Goal: Information Seeking & Learning: Check status

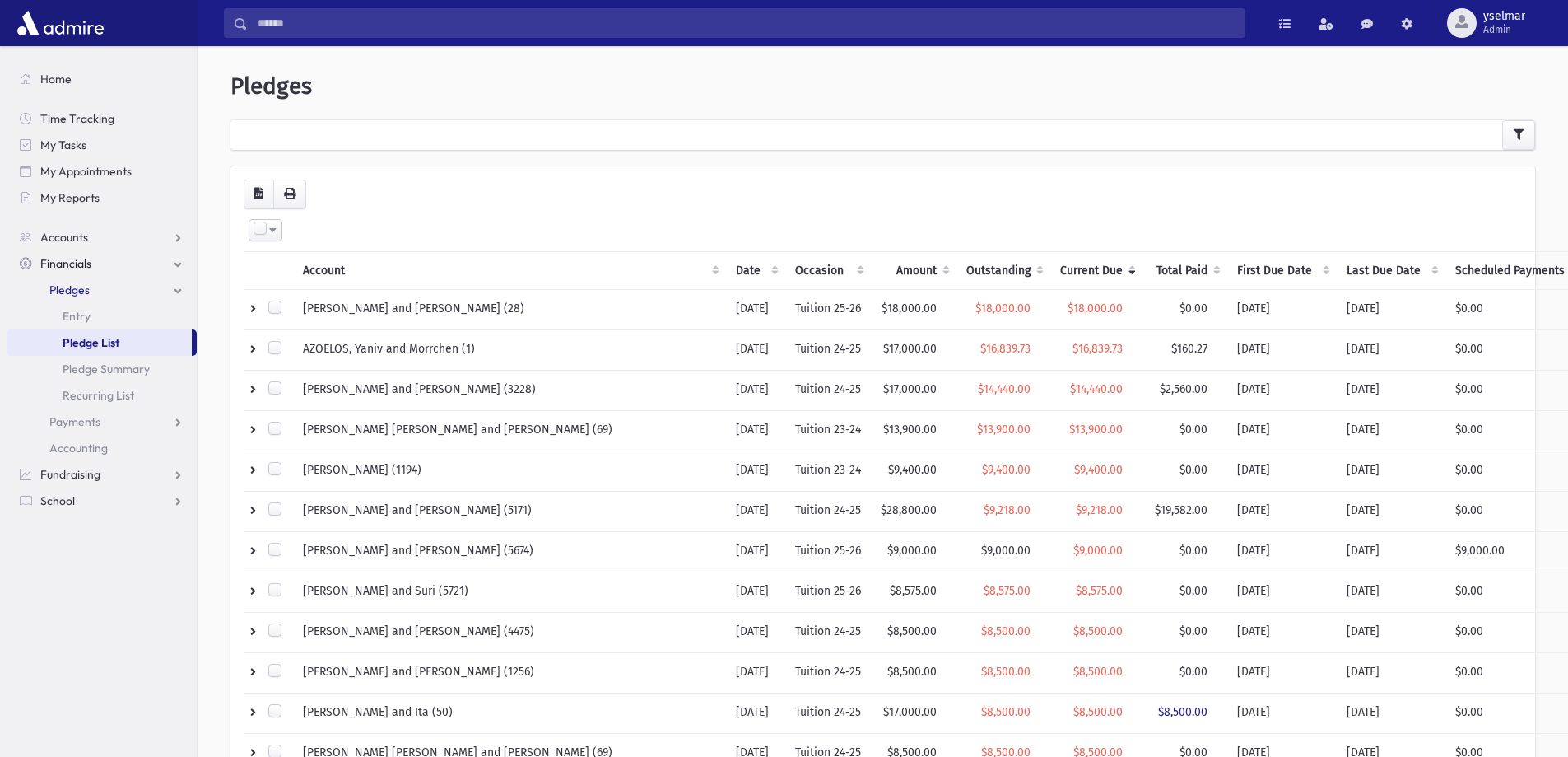
scroll to position [690, 0]
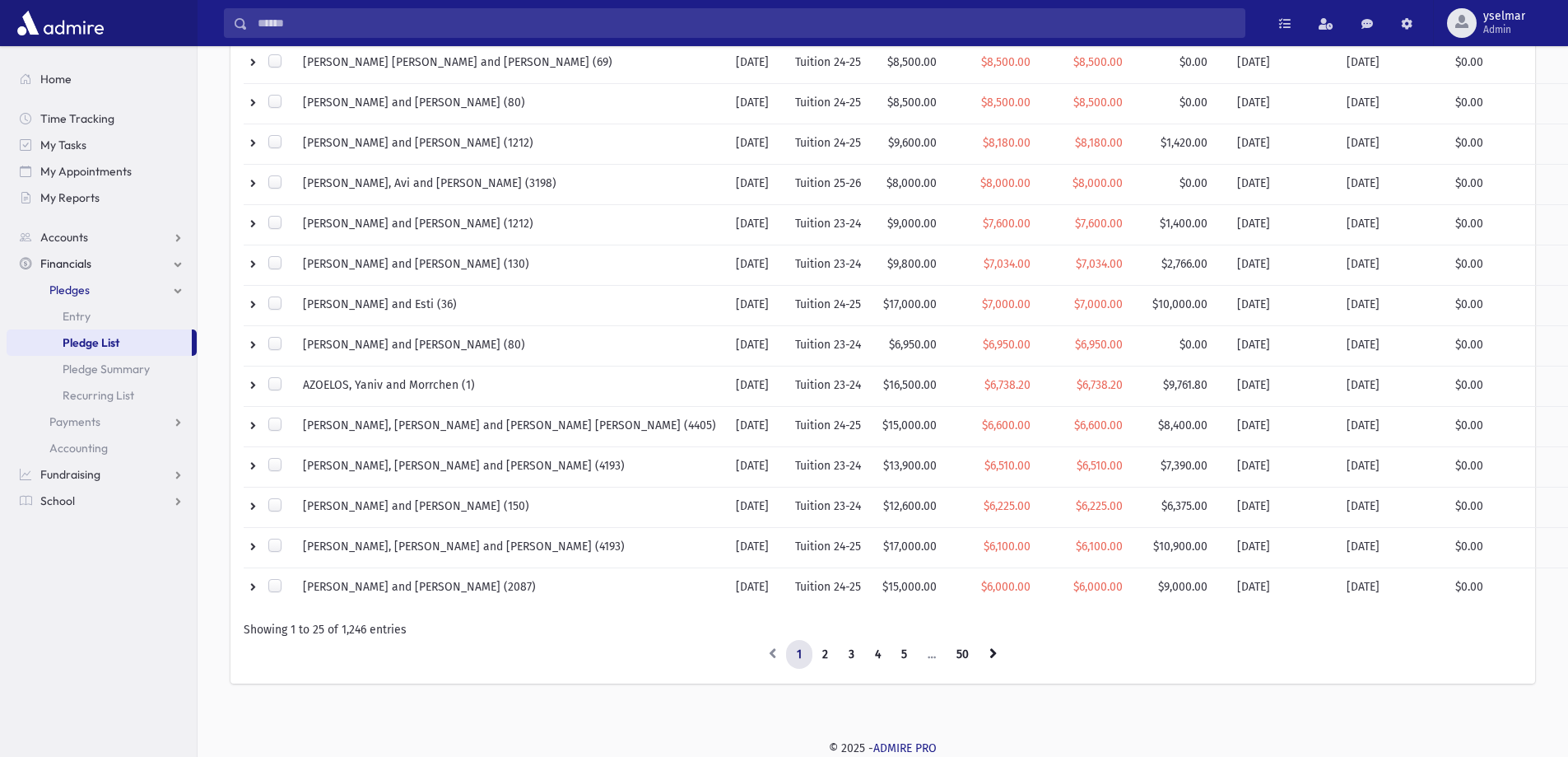
click at [74, 339] on span "Pledge List" at bounding box center [90, 342] width 57 height 15
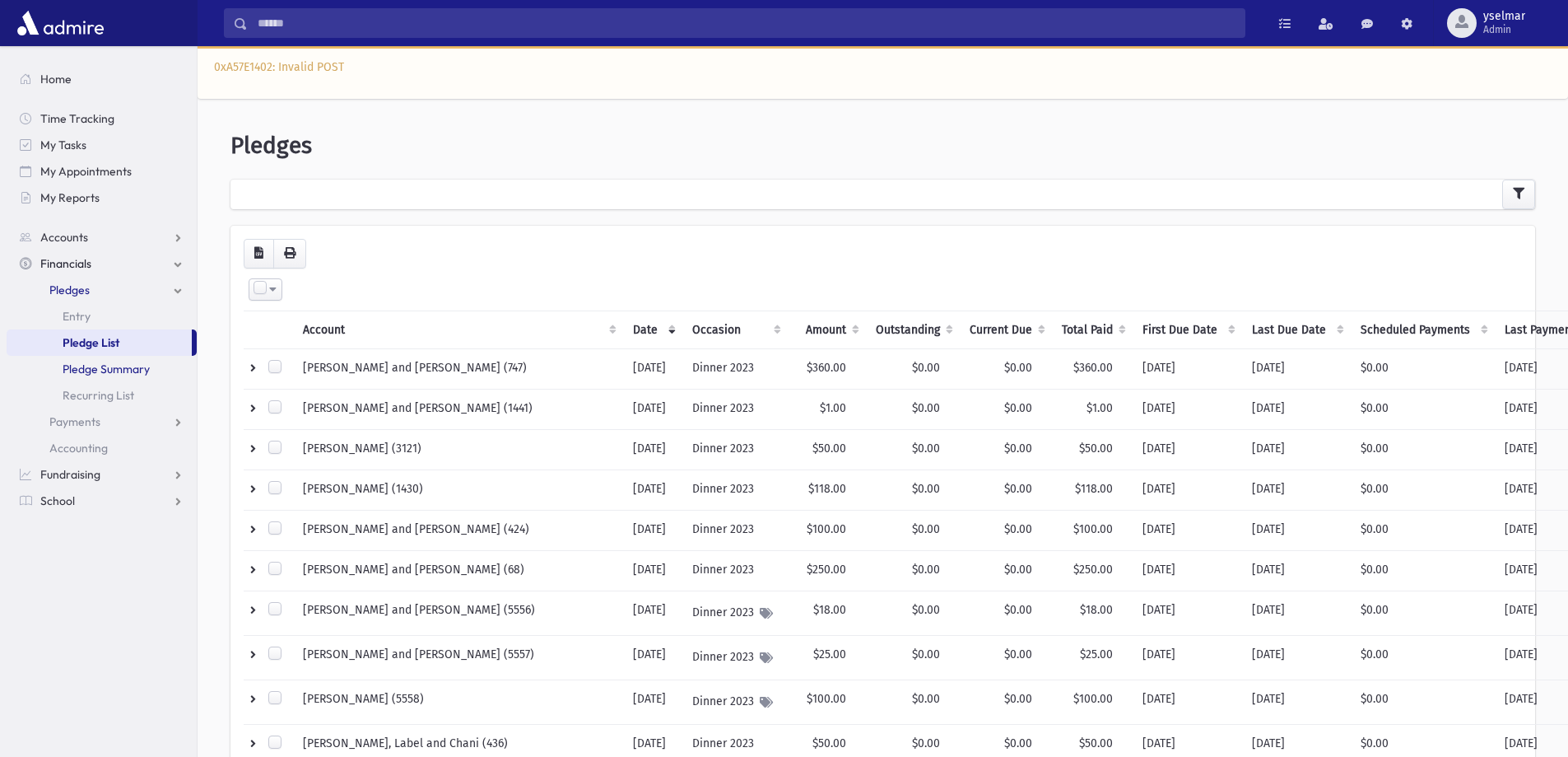
click at [128, 366] on span "Pledge Summary" at bounding box center [106, 368] width 88 height 15
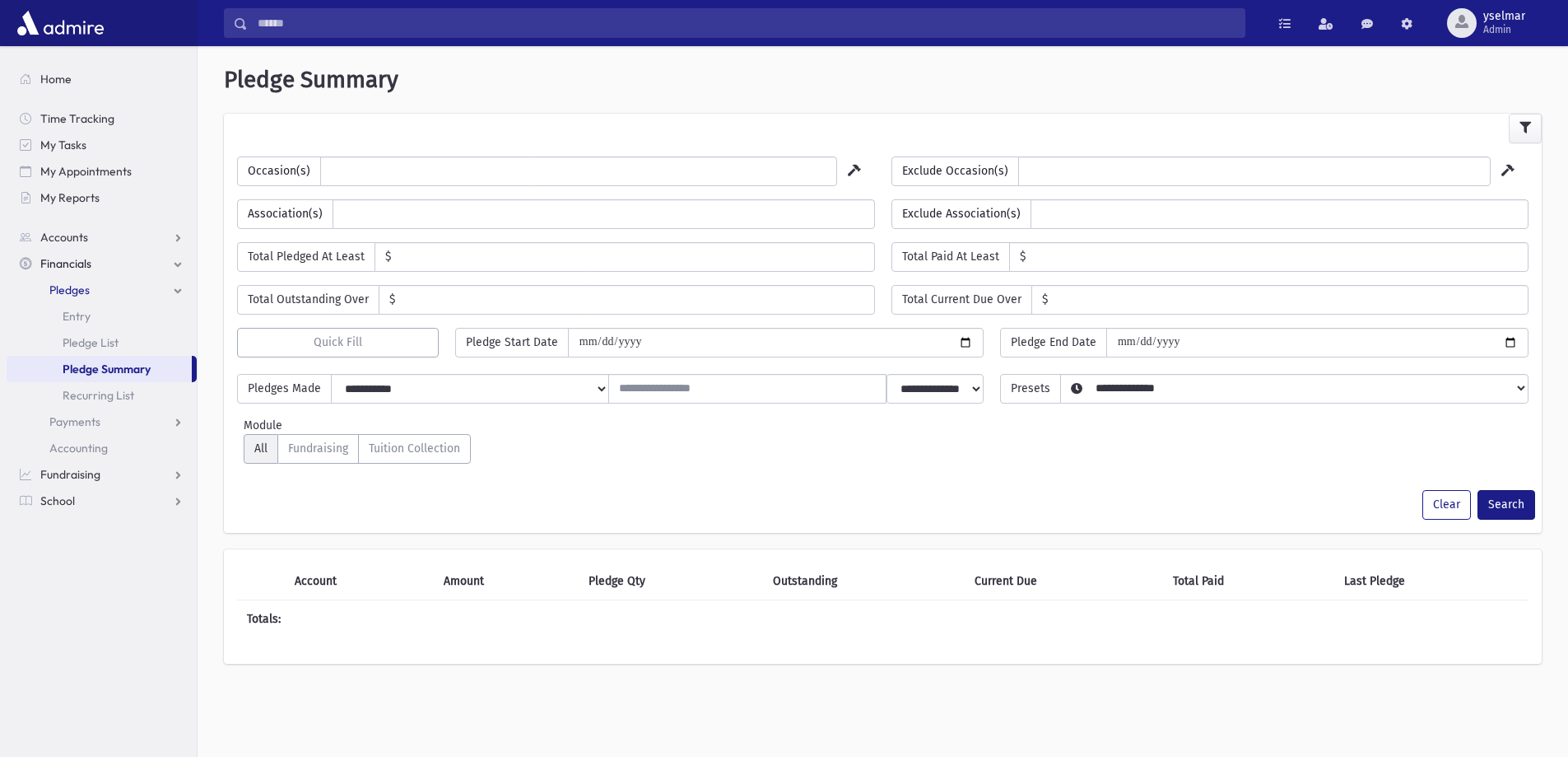
select select
click at [121, 352] on link "Pledge List" at bounding box center [102, 343] width 190 height 26
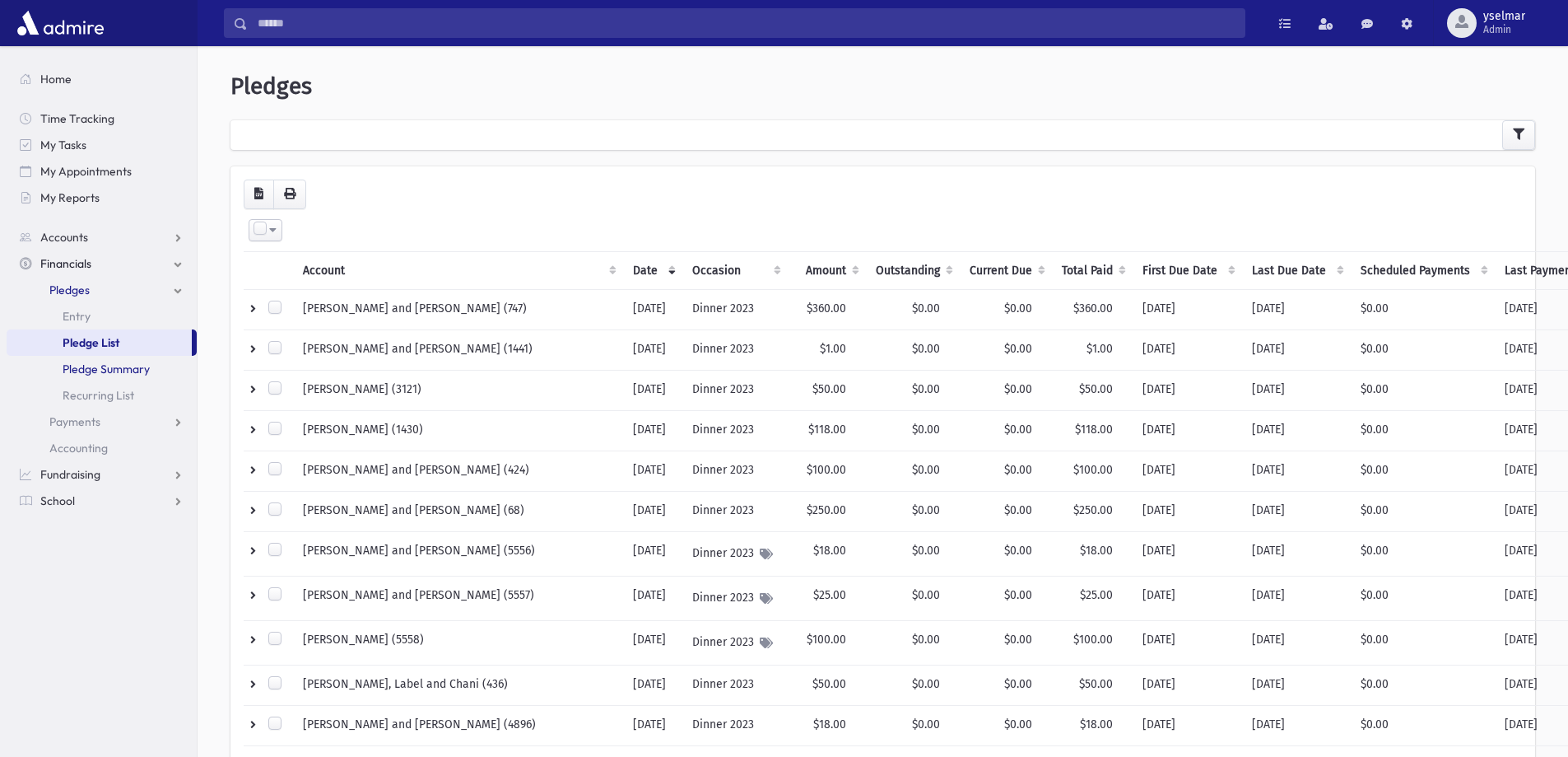
click at [114, 369] on span "Pledge Summary" at bounding box center [106, 368] width 88 height 15
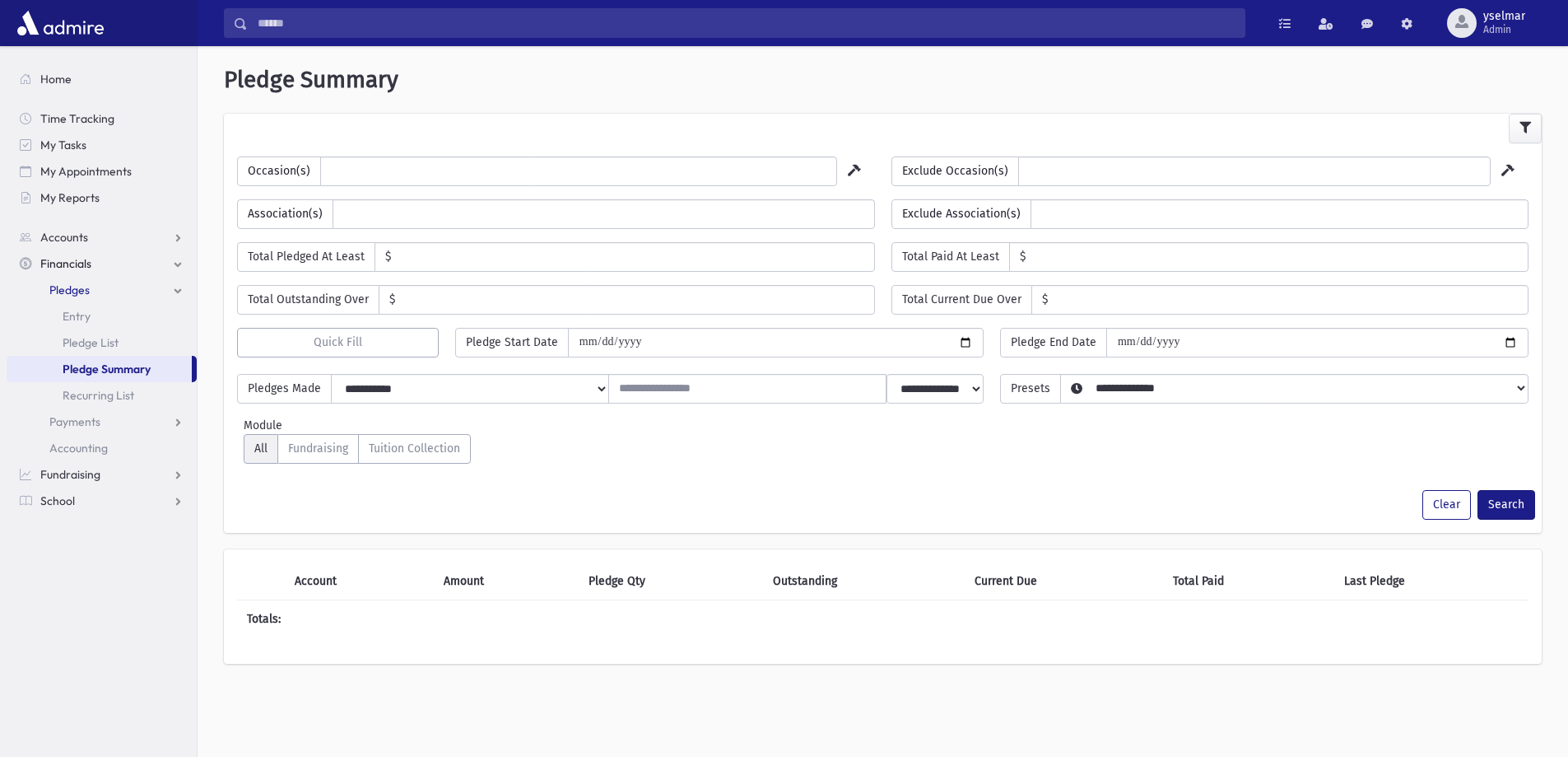
select select
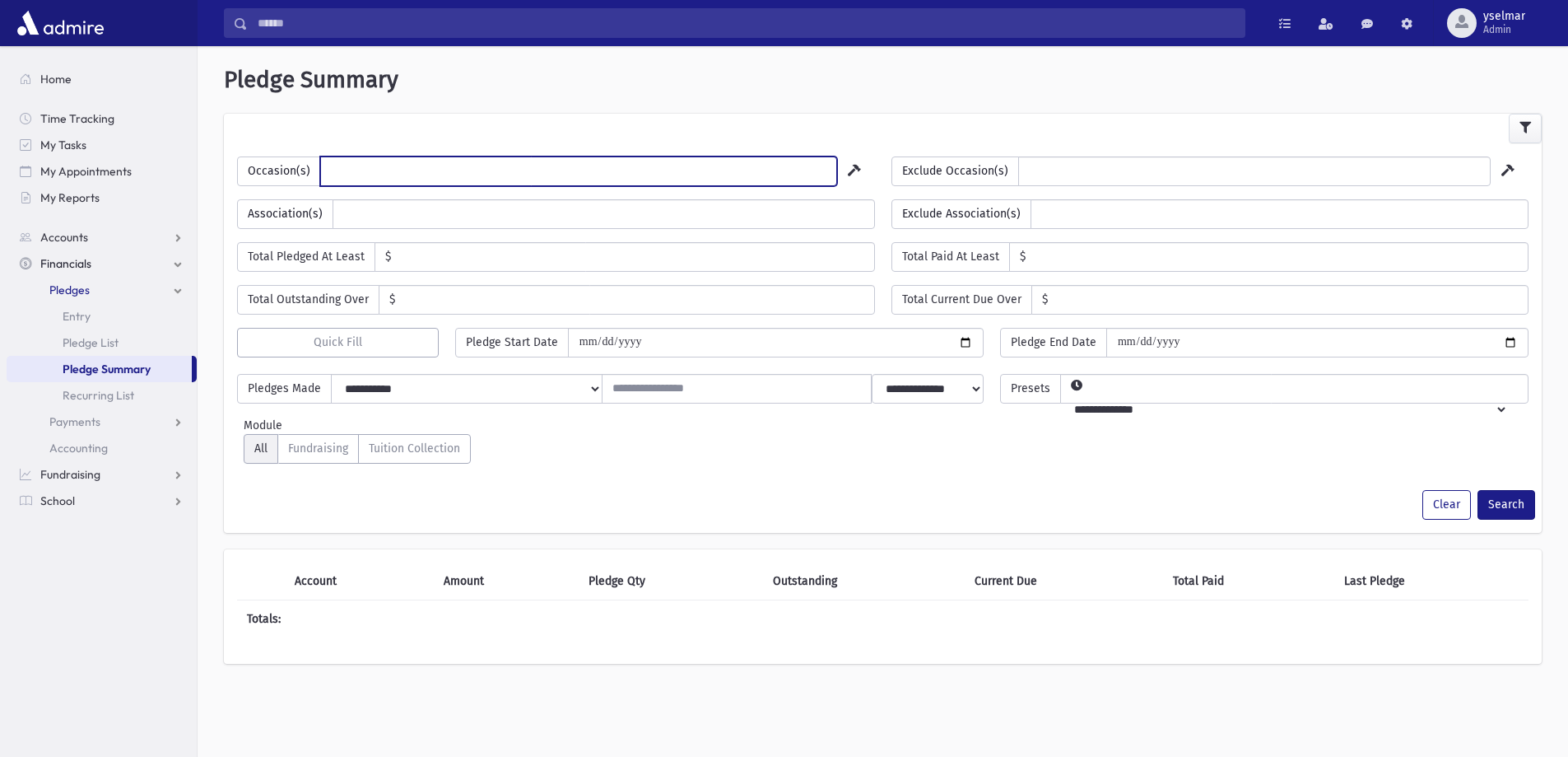
click at [758, 172] on ul at bounding box center [579, 169] width 516 height 25
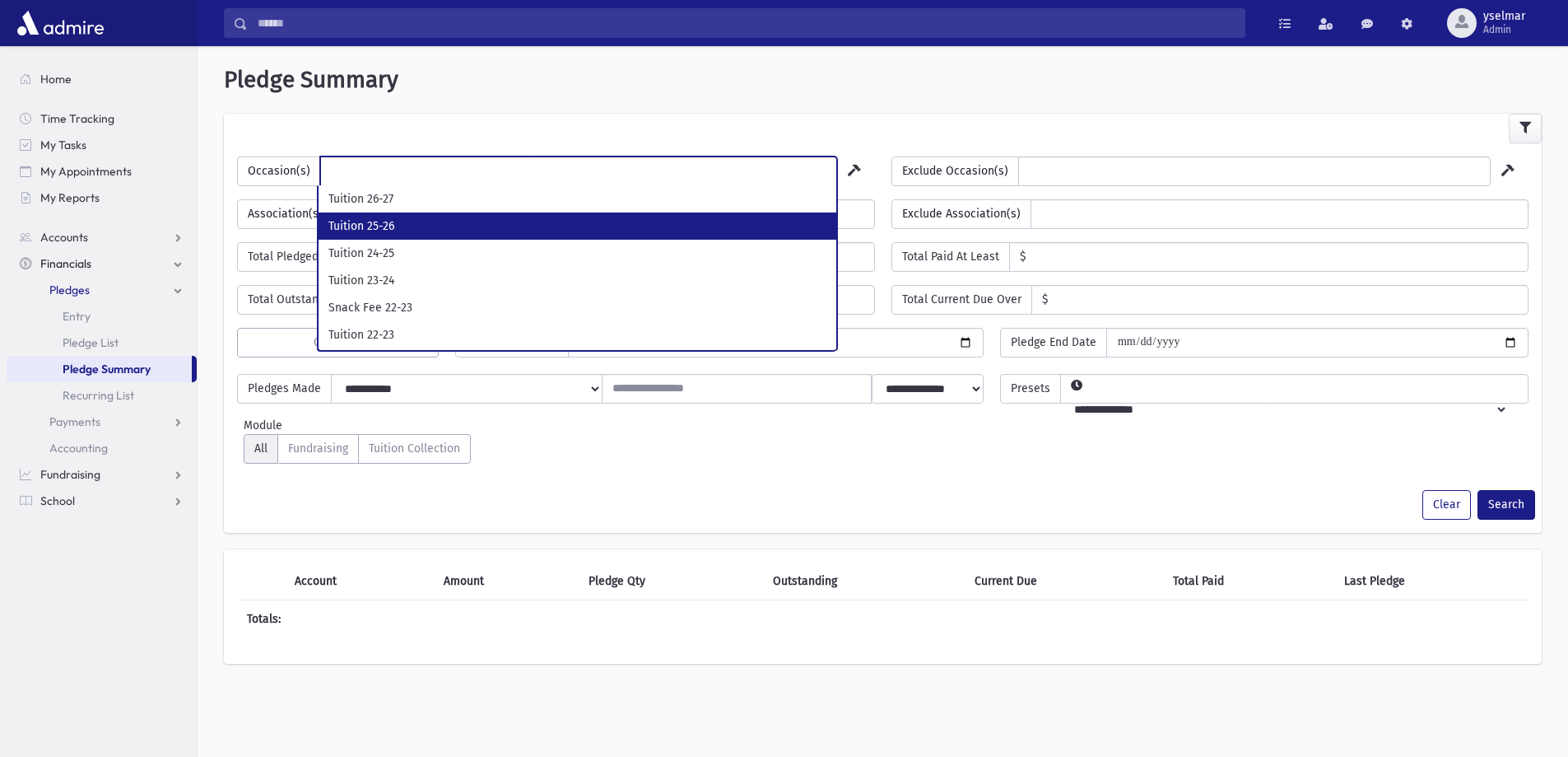
select select "***"
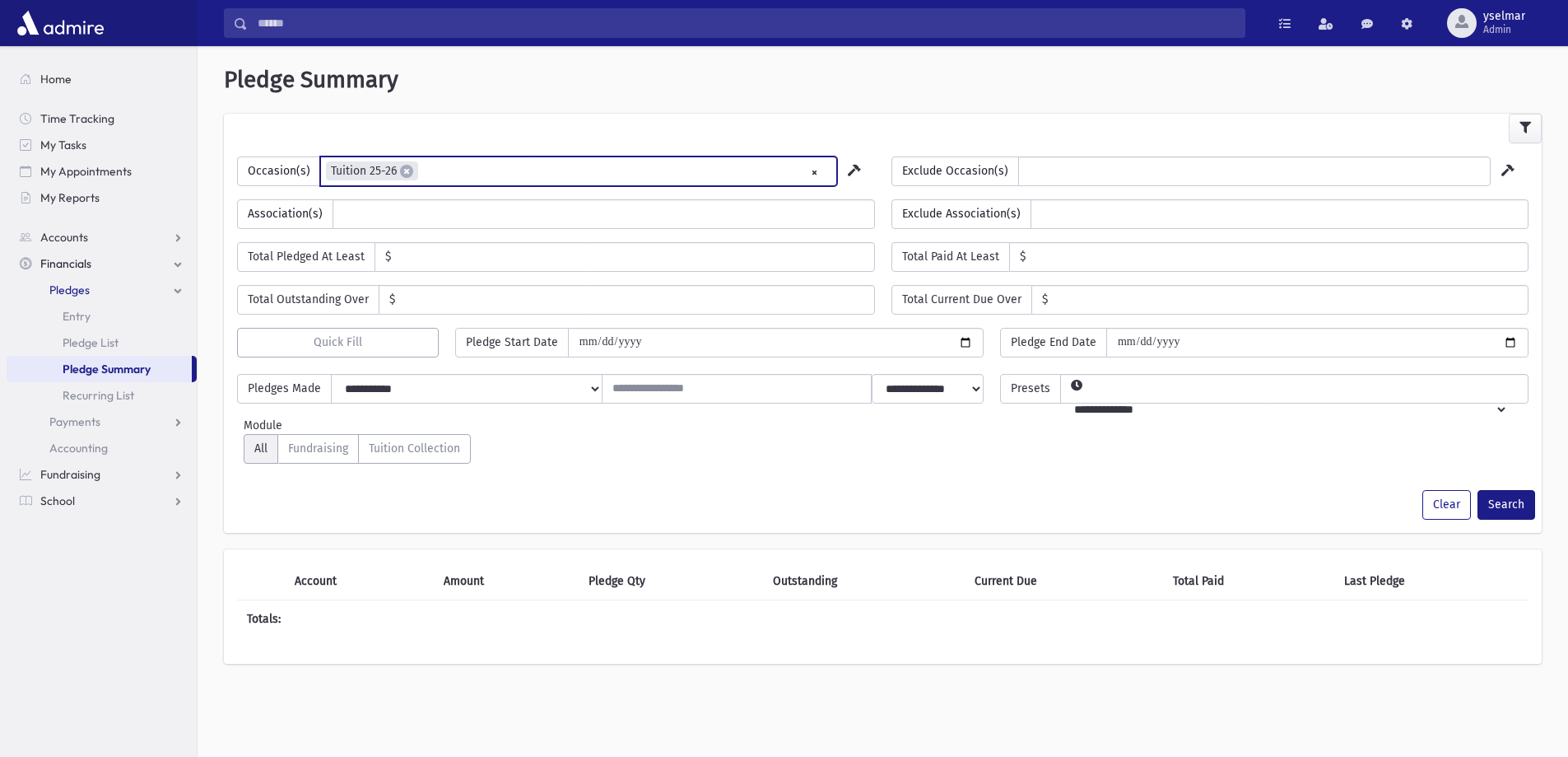
scroll to position [15, 0]
click at [515, 175] on ul "× × Tuition 25-26" at bounding box center [579, 170] width 516 height 27
click at [549, 178] on ul "× × Tuition 25-26 × Tuition 24-25" at bounding box center [579, 170] width 516 height 27
click at [1504, 504] on button "Search" at bounding box center [1507, 505] width 58 height 30
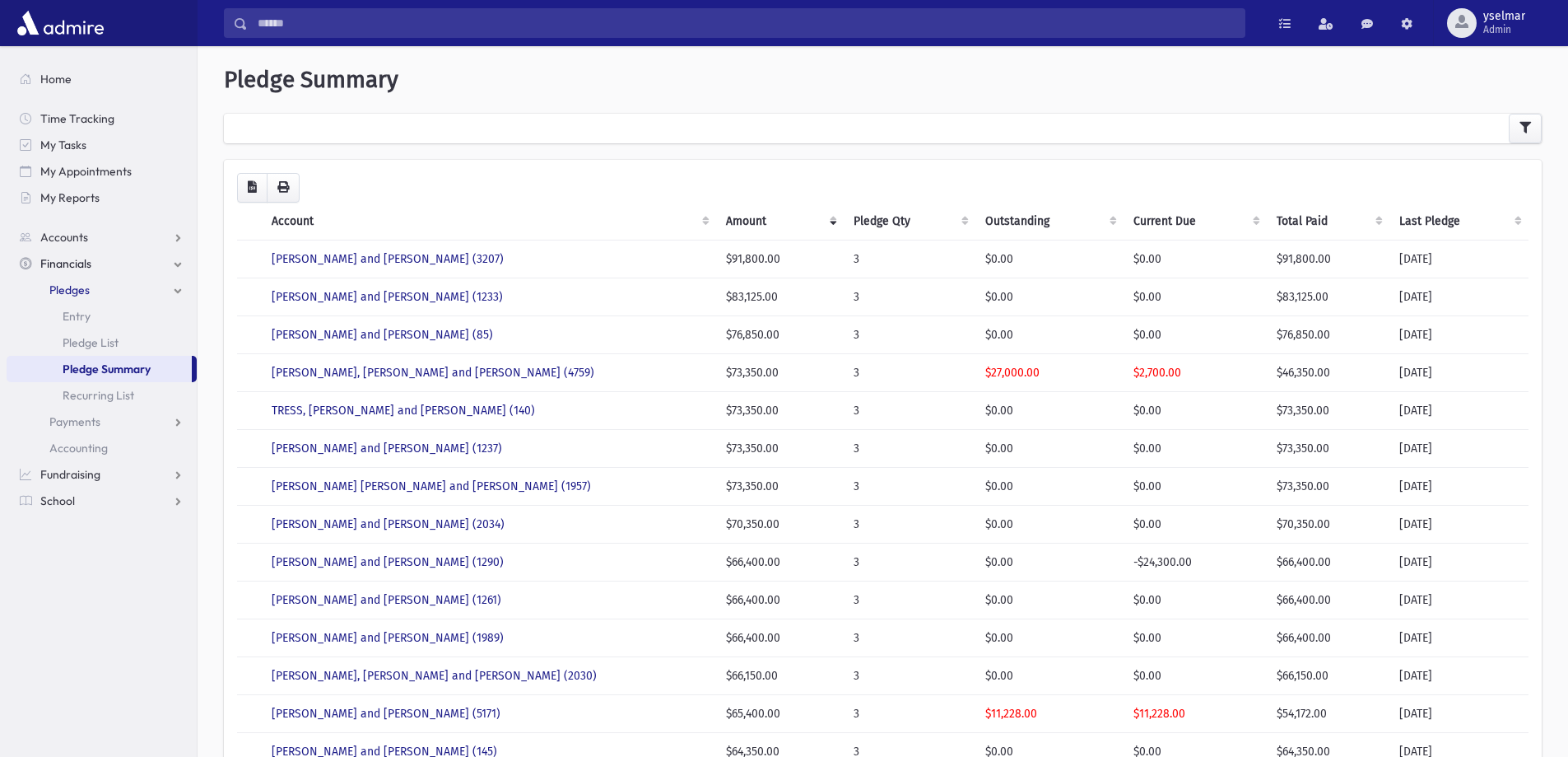
click at [336, 218] on th "Account" at bounding box center [489, 221] width 454 height 38
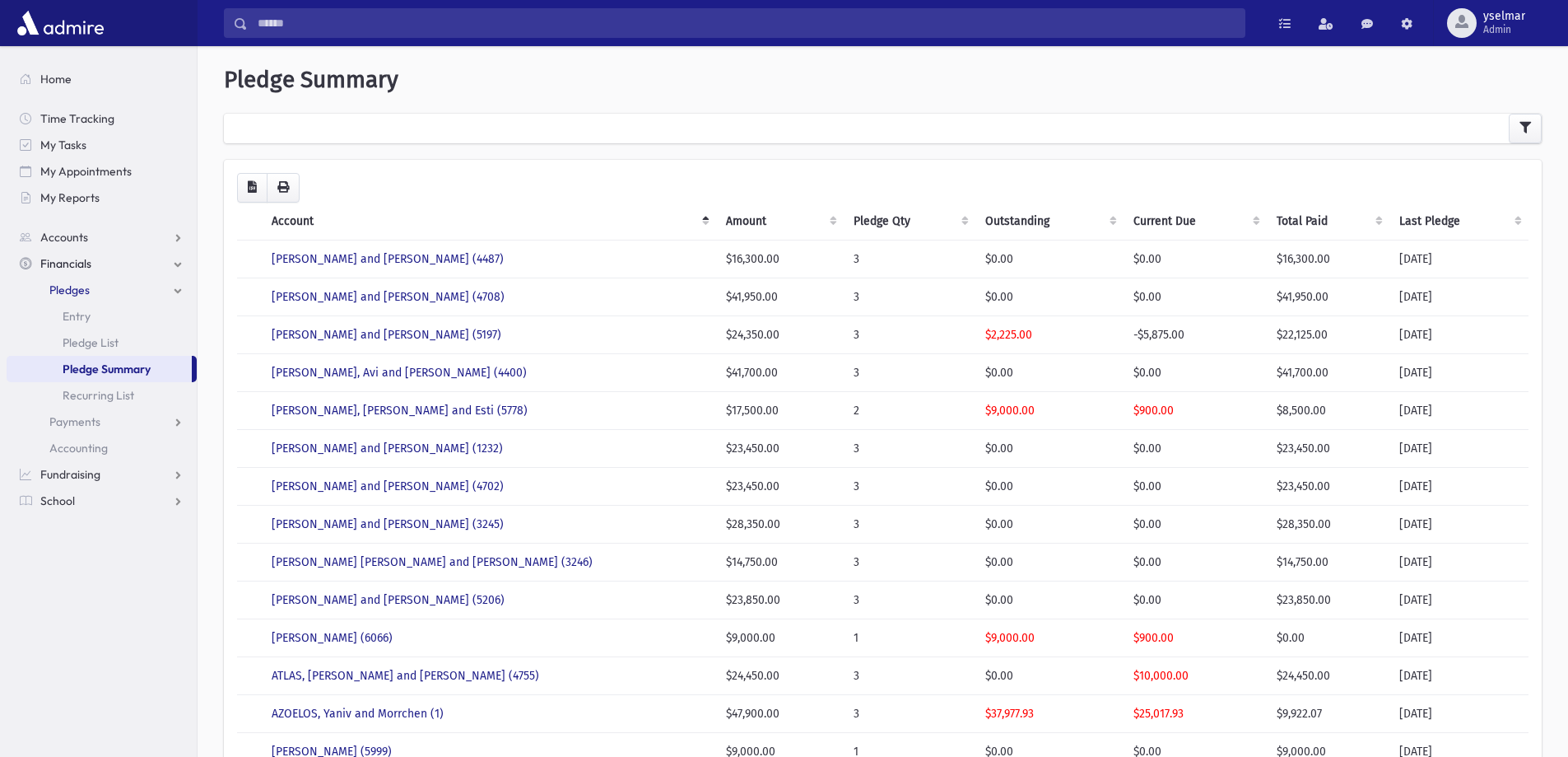
click at [1187, 227] on th "Current Due" at bounding box center [1195, 221] width 144 height 38
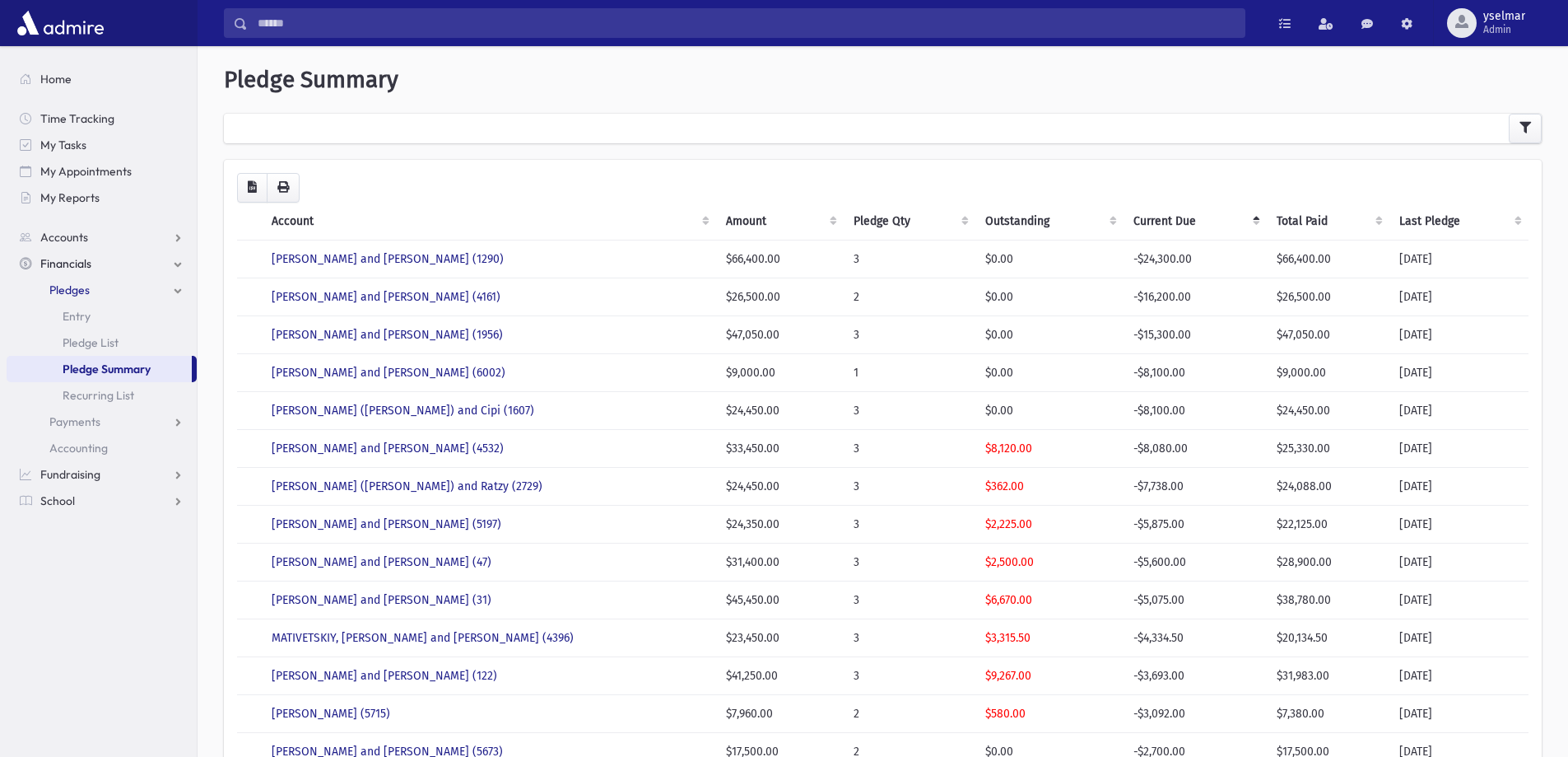
click at [1178, 223] on th "Current Due" at bounding box center [1195, 221] width 144 height 38
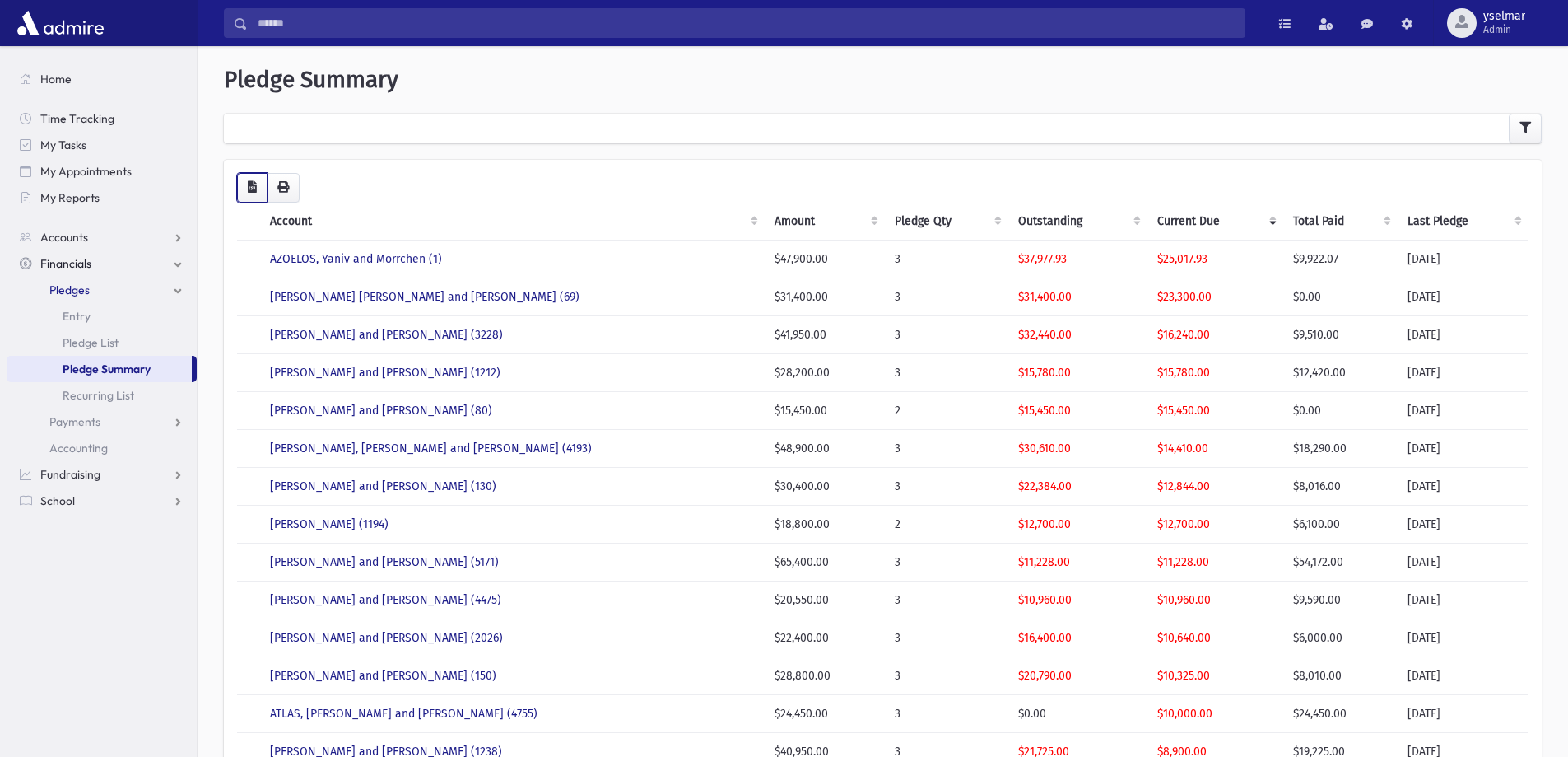
click at [263, 189] on button "button" at bounding box center [252, 188] width 31 height 30
click at [364, 525] on link "FRIEDMAN, Shira (1194)" at bounding box center [329, 525] width 118 height 14
